Goal: Navigation & Orientation: Find specific page/section

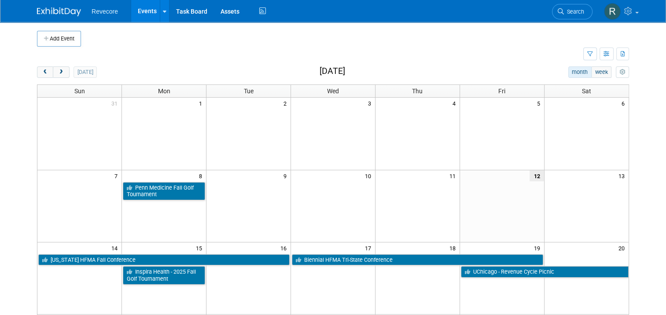
click at [137, 12] on link "Events" at bounding box center [147, 11] width 32 height 22
click at [147, 15] on link "Events" at bounding box center [147, 11] width 32 height 22
